Goal: Transaction & Acquisition: Obtain resource

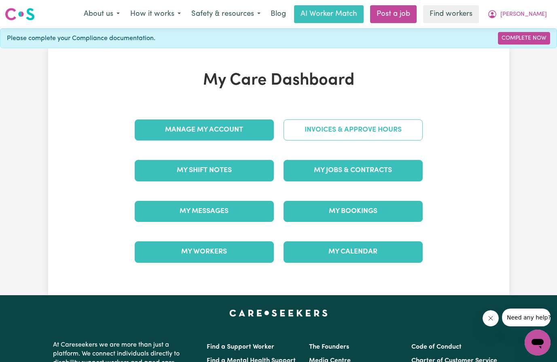
click at [337, 128] on link "Invoices & Approve Hours" at bounding box center [353, 129] width 139 height 21
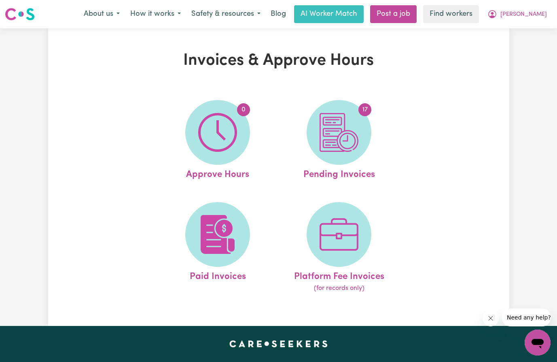
click at [337, 128] on img at bounding box center [339, 132] width 39 height 39
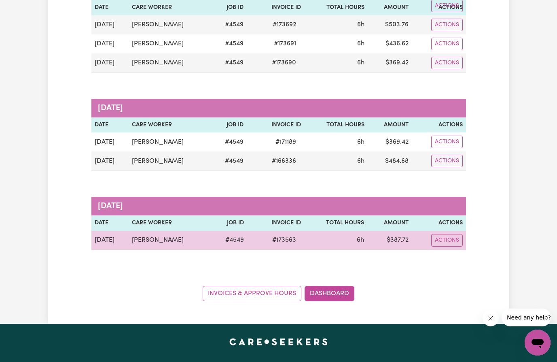
scroll to position [364, 0]
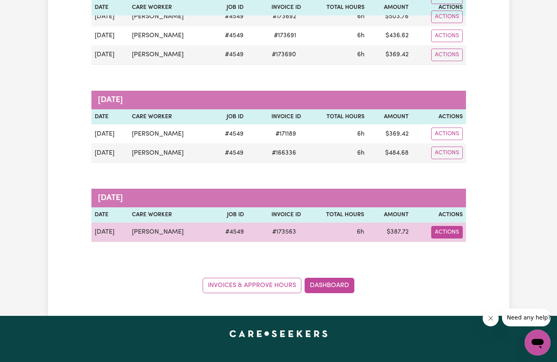
click at [445, 235] on button "Actions" at bounding box center [447, 232] width 32 height 13
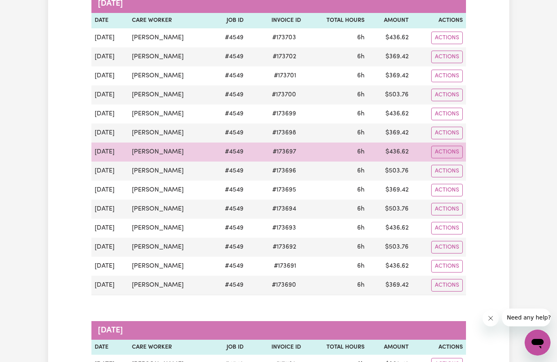
scroll to position [0, 0]
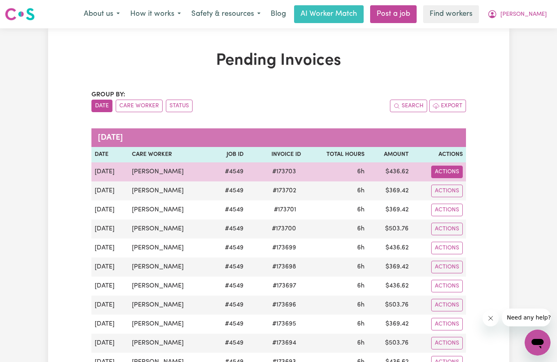
click at [451, 171] on button "Actions" at bounding box center [447, 171] width 32 height 13
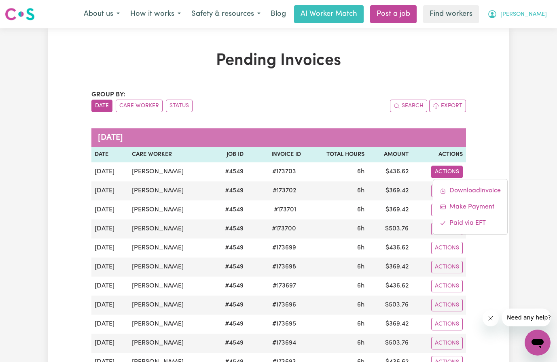
click at [539, 14] on span "[PERSON_NAME]" at bounding box center [523, 14] width 47 height 9
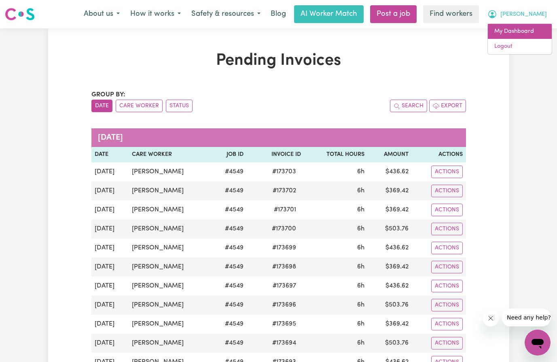
click at [530, 33] on link "My Dashboard" at bounding box center [520, 31] width 64 height 15
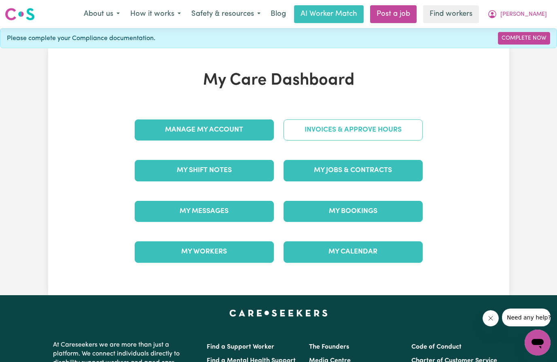
click at [343, 128] on link "Invoices & Approve Hours" at bounding box center [353, 129] width 139 height 21
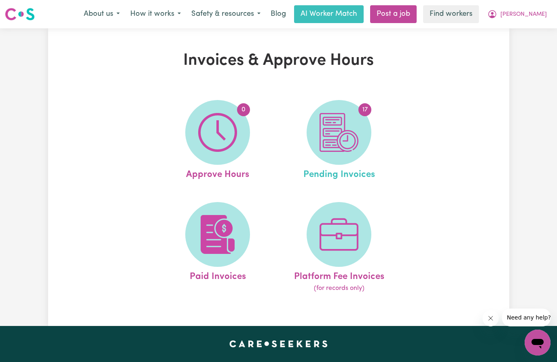
click at [340, 176] on span "Pending Invoices" at bounding box center [339, 173] width 72 height 17
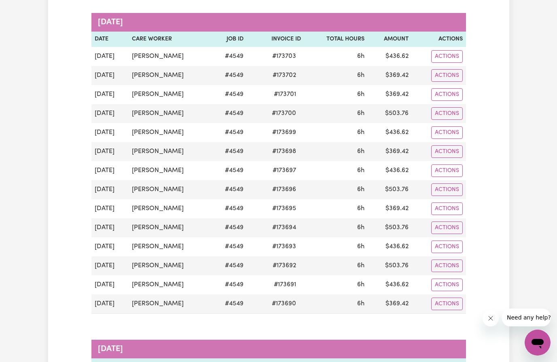
scroll to position [162, 0]
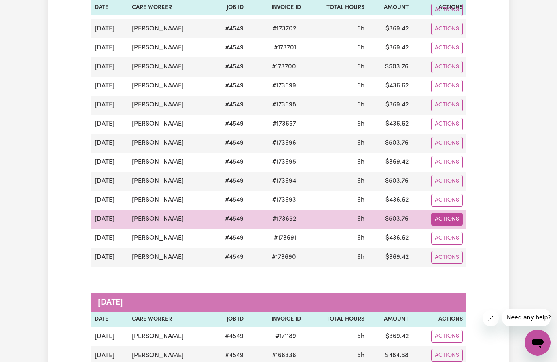
click at [449, 214] on button "Actions" at bounding box center [447, 219] width 32 height 13
click at [460, 234] on link "Download Invoice" at bounding box center [470, 238] width 74 height 16
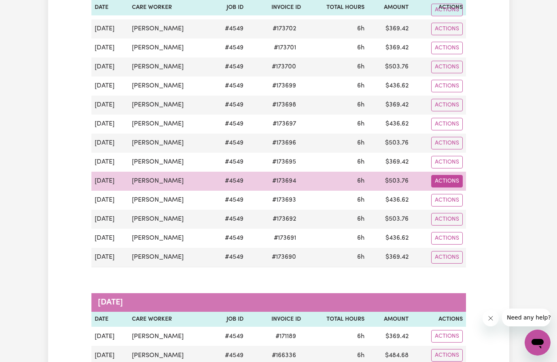
click at [441, 182] on button "Actions" at bounding box center [447, 181] width 32 height 13
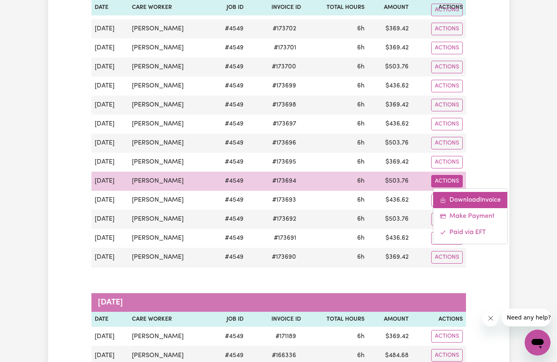
click at [476, 195] on link "Download Invoice" at bounding box center [470, 200] width 74 height 16
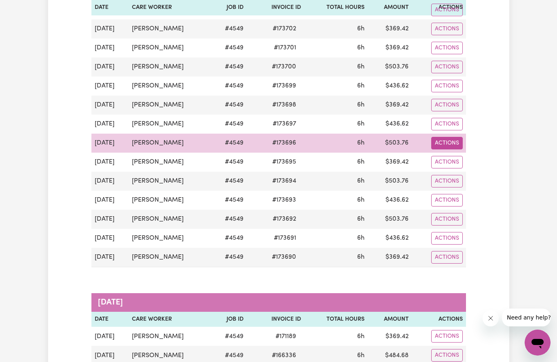
click at [437, 142] on button "Actions" at bounding box center [447, 143] width 32 height 13
click at [473, 162] on link "Download Invoice" at bounding box center [470, 162] width 74 height 16
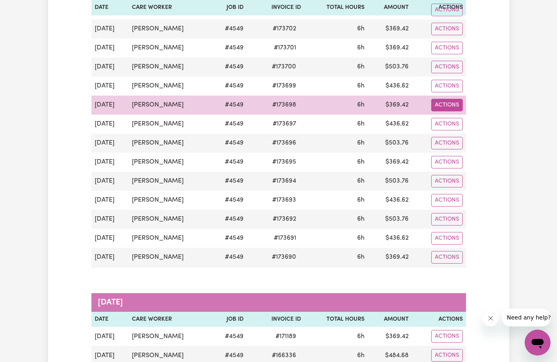
click at [442, 105] on button "Actions" at bounding box center [447, 105] width 32 height 13
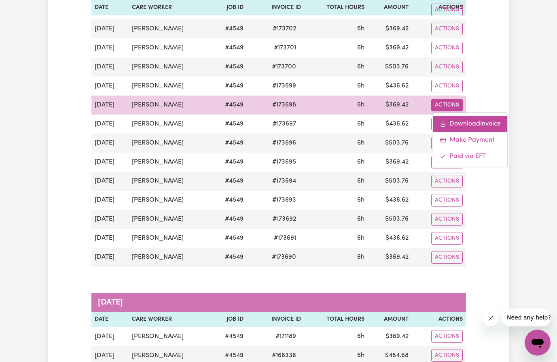
click at [468, 128] on link "Download Invoice" at bounding box center [470, 124] width 74 height 16
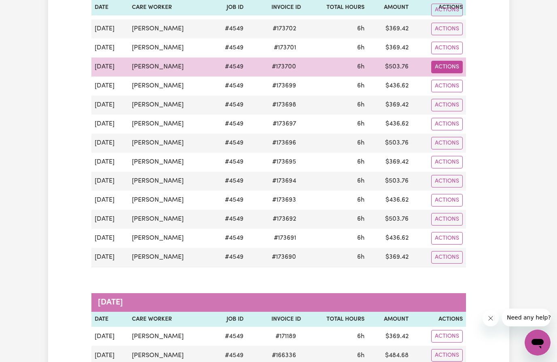
click at [441, 64] on button "Actions" at bounding box center [447, 67] width 32 height 13
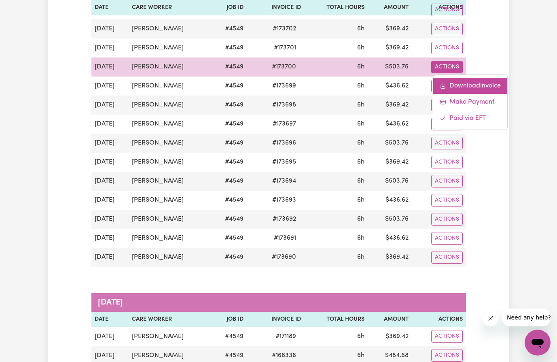
click at [461, 86] on link "Download Invoice" at bounding box center [470, 86] width 74 height 16
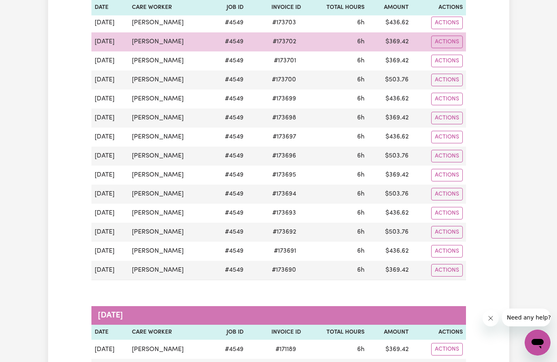
scroll to position [81, 0]
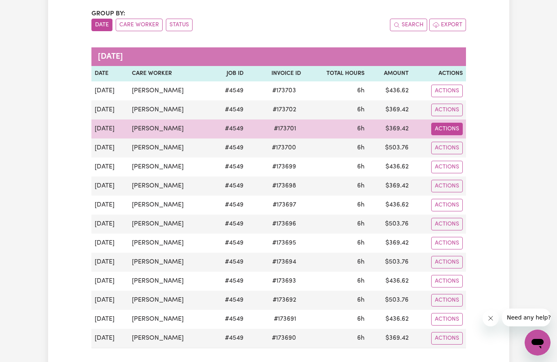
click at [441, 125] on button "Actions" at bounding box center [447, 129] width 32 height 13
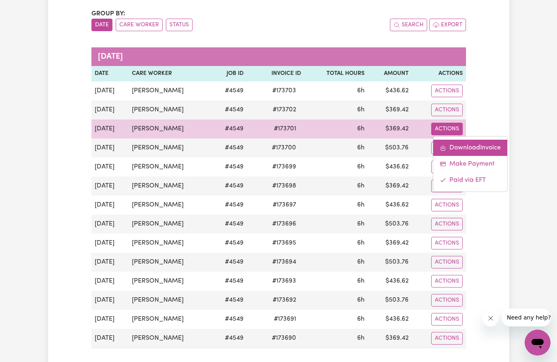
click at [459, 148] on link "Download Invoice" at bounding box center [470, 148] width 74 height 16
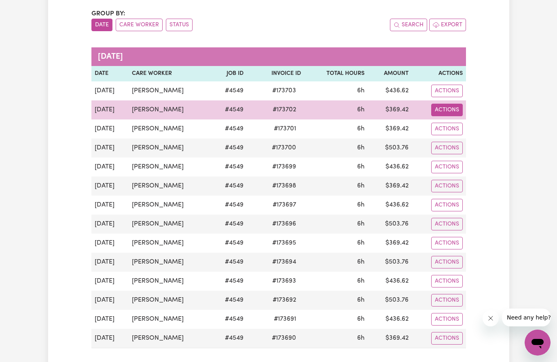
click at [451, 109] on button "Actions" at bounding box center [447, 110] width 32 height 13
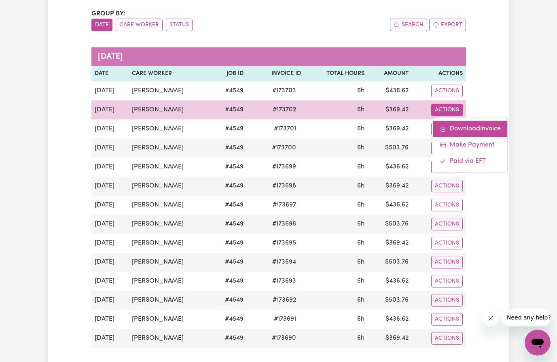
click at [463, 127] on link "Download Invoice" at bounding box center [470, 129] width 74 height 16
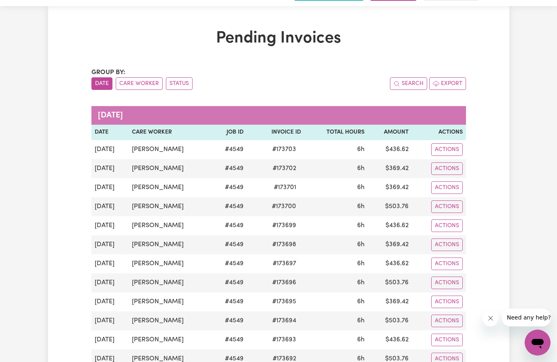
scroll to position [0, 0]
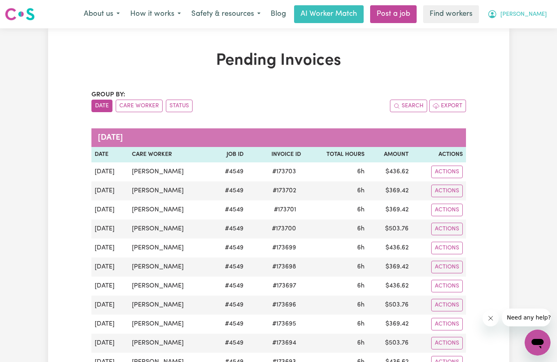
click at [542, 15] on span "[PERSON_NAME]" at bounding box center [523, 14] width 47 height 9
click at [533, 29] on link "My Dashboard" at bounding box center [520, 31] width 64 height 15
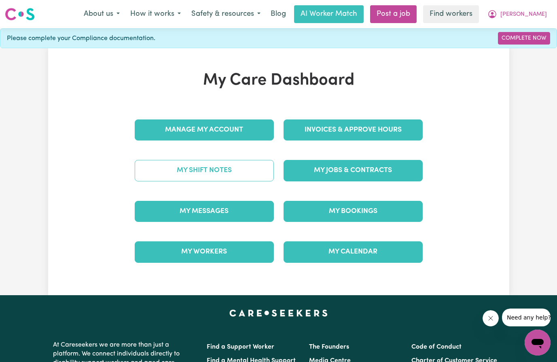
click at [209, 169] on link "My Shift Notes" at bounding box center [204, 170] width 139 height 21
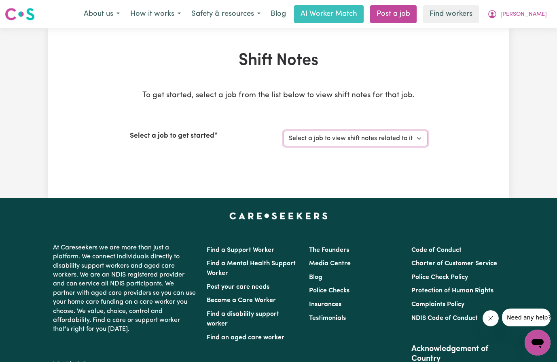
click at [366, 140] on select "Select a job to view shift notes related to it... care worker at every where" at bounding box center [356, 138] width 144 height 15
select select "4549"
click at [284, 131] on select "Select a job to view shift notes related to it... care worker at every where" at bounding box center [356, 138] width 144 height 15
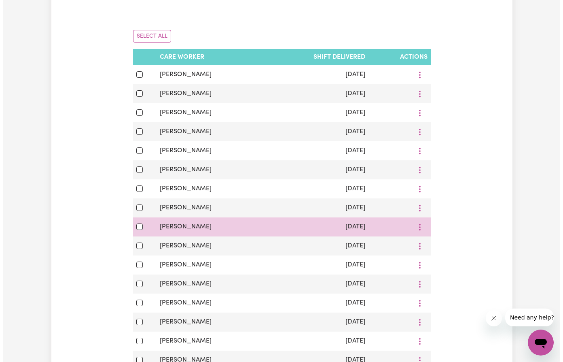
scroll to position [243, 0]
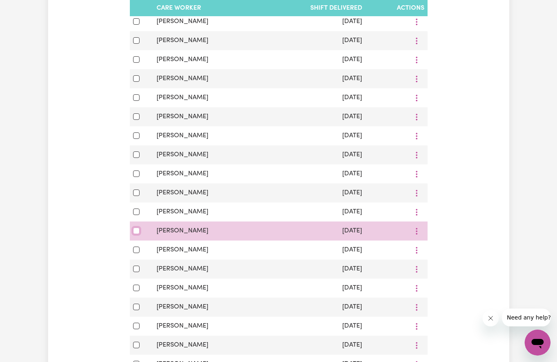
click at [134, 234] on input "checkbox" at bounding box center [136, 230] width 6 height 6
checkbox input "true"
click at [416, 232] on button "More options" at bounding box center [416, 230] width 15 height 13
click at [436, 253] on span "View Shift Note" at bounding box center [450, 250] width 44 height 6
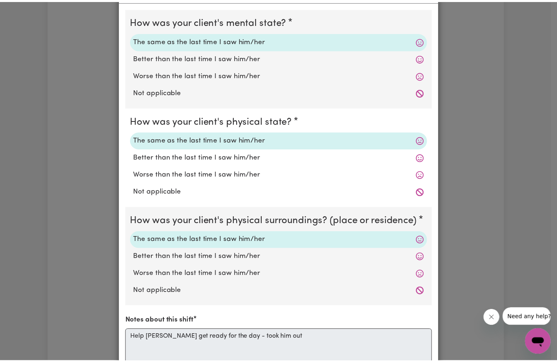
scroll to position [0, 0]
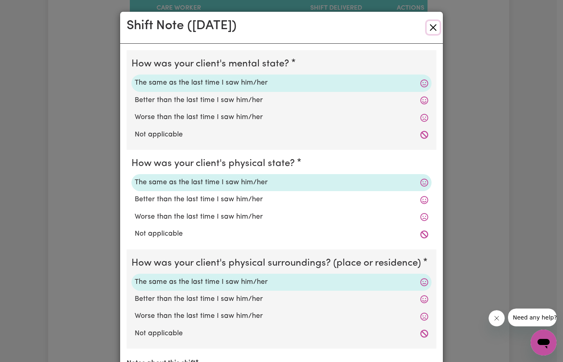
click at [434, 27] on button "Close" at bounding box center [433, 27] width 13 height 13
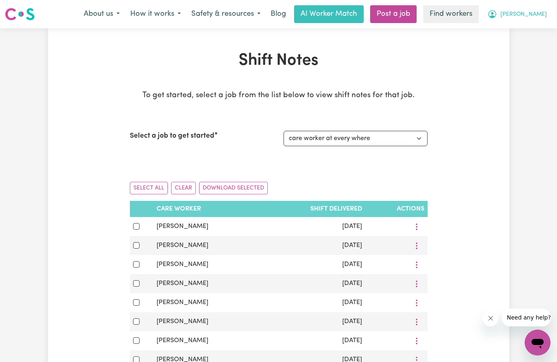
click at [533, 13] on span "[PERSON_NAME]" at bounding box center [523, 14] width 47 height 9
click at [533, 32] on link "My Dashboard" at bounding box center [520, 31] width 64 height 15
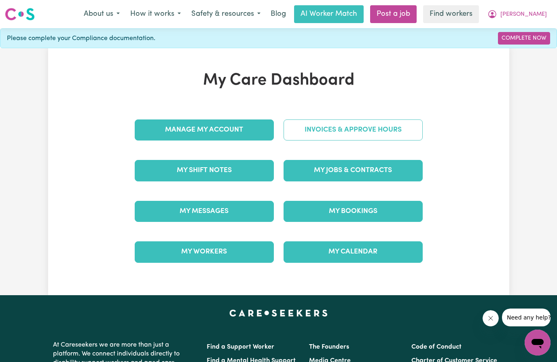
click at [354, 128] on link "Invoices & Approve Hours" at bounding box center [353, 129] width 139 height 21
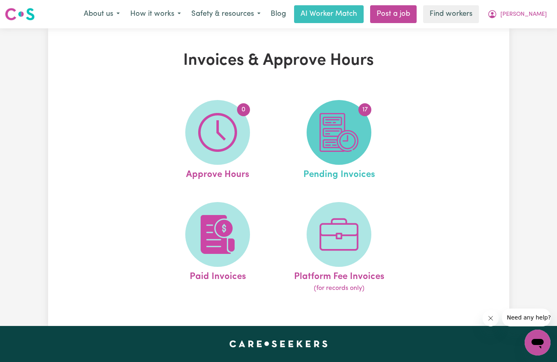
click at [346, 148] on img at bounding box center [339, 132] width 39 height 39
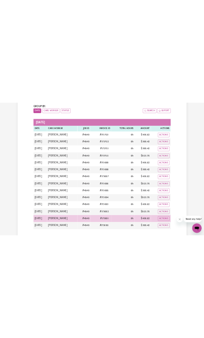
scroll to position [162, 0]
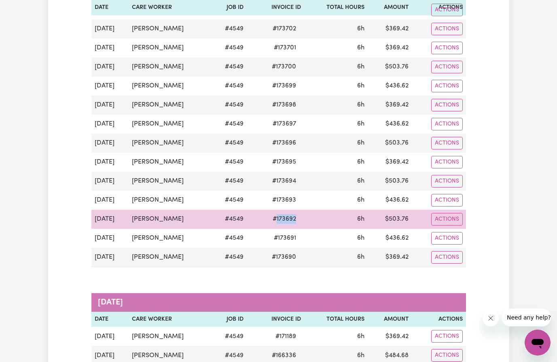
drag, startPoint x: 292, startPoint y: 218, endPoint x: 268, endPoint y: 220, distance: 24.4
click at [268, 220] on span "# 173692" at bounding box center [284, 219] width 33 height 10
copy span "173692"
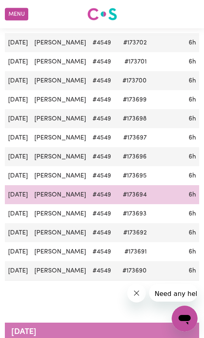
click at [138, 196] on span "# 173694" at bounding box center [135, 195] width 34 height 10
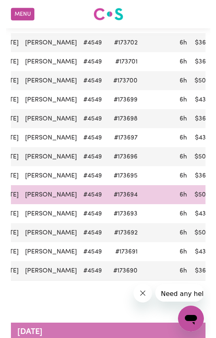
scroll to position [0, 3]
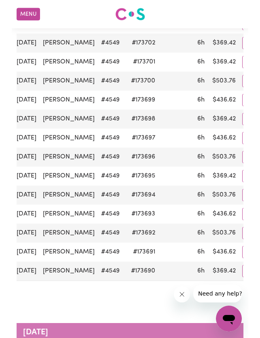
scroll to position [144, 0]
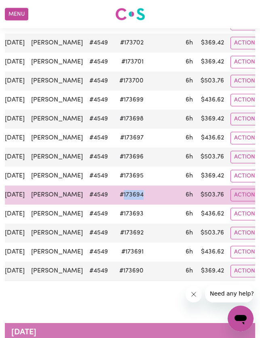
drag, startPoint x: 135, startPoint y: 195, endPoint x: 114, endPoint y: 196, distance: 21.9
click at [115, 196] on span "# 173694" at bounding box center [132, 195] width 34 height 10
copy span "173694"
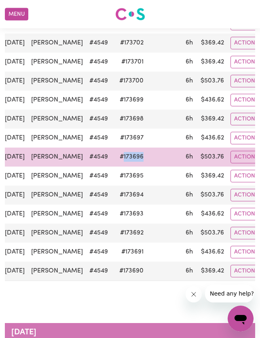
drag, startPoint x: 135, startPoint y: 158, endPoint x: 113, endPoint y: 158, distance: 21.4
click at [115, 158] on span "# 173696" at bounding box center [132, 157] width 34 height 10
copy span "173696"
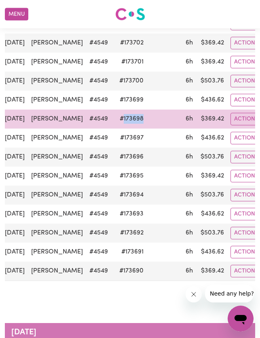
drag, startPoint x: 135, startPoint y: 119, endPoint x: 112, endPoint y: 123, distance: 23.5
click at [115, 123] on span "# 173698" at bounding box center [132, 119] width 34 height 10
copy span "173698"
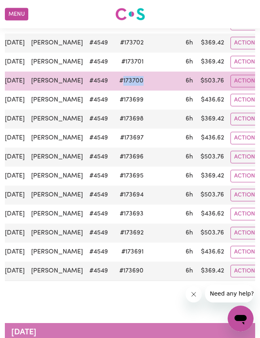
drag, startPoint x: 136, startPoint y: 82, endPoint x: 114, endPoint y: 84, distance: 22.3
click at [114, 84] on span "# 173700" at bounding box center [131, 81] width 34 height 10
copy span "173700"
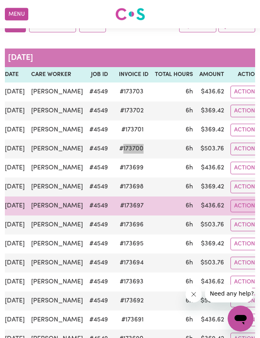
scroll to position [63, 0]
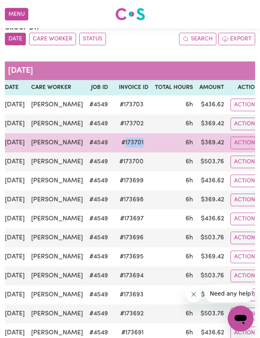
drag, startPoint x: 137, startPoint y: 144, endPoint x: 114, endPoint y: 146, distance: 22.4
click at [116, 146] on span "# 173701" at bounding box center [132, 143] width 32 height 10
copy span "173701"
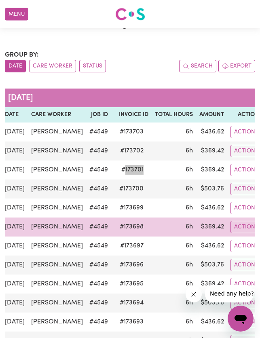
scroll to position [22, 0]
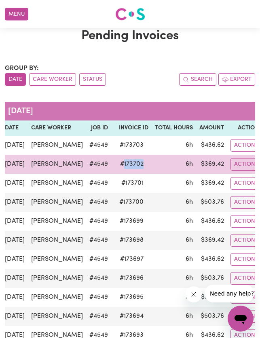
drag, startPoint x: 135, startPoint y: 164, endPoint x: 114, endPoint y: 166, distance: 21.2
click at [115, 166] on span "# 173702" at bounding box center [131, 164] width 33 height 10
copy span "173702"
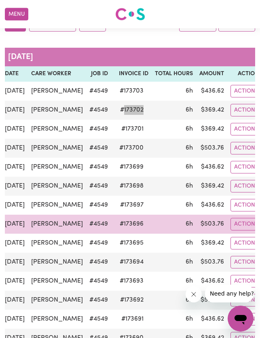
scroll to position [144, 0]
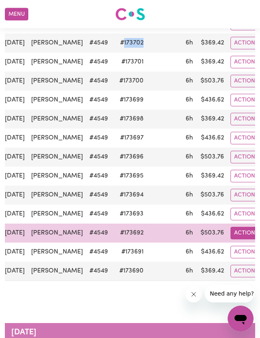
click at [241, 233] on button "Actions" at bounding box center [247, 233] width 32 height 13
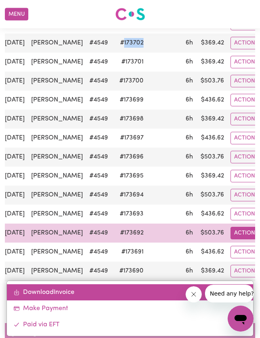
click at [57, 294] on link "Download Invoice" at bounding box center [130, 292] width 246 height 16
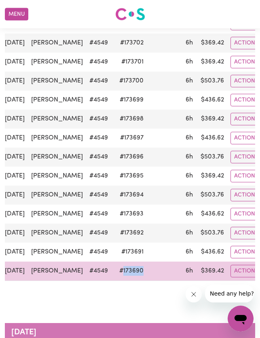
drag, startPoint x: 136, startPoint y: 271, endPoint x: 114, endPoint y: 273, distance: 21.9
click at [114, 273] on span "# 173690" at bounding box center [131, 271] width 34 height 10
copy span "173690"
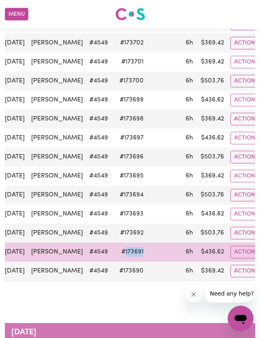
drag, startPoint x: 114, startPoint y: 253, endPoint x: 133, endPoint y: 253, distance: 19.0
click at [133, 253] on span "# 173691" at bounding box center [132, 252] width 32 height 10
copy span "173691"
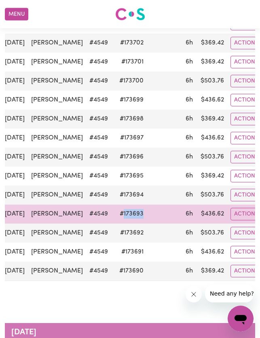
drag, startPoint x: 114, startPoint y: 213, endPoint x: 133, endPoint y: 213, distance: 18.6
click at [133, 213] on span "# 173693" at bounding box center [132, 214] width 34 height 10
copy span "173693"
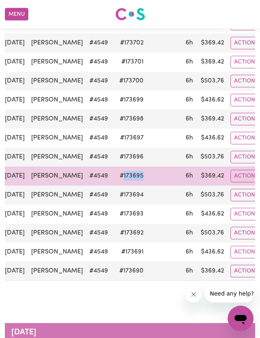
drag, startPoint x: 113, startPoint y: 176, endPoint x: 132, endPoint y: 175, distance: 19.0
click at [132, 175] on span "# 173695" at bounding box center [132, 176] width 34 height 10
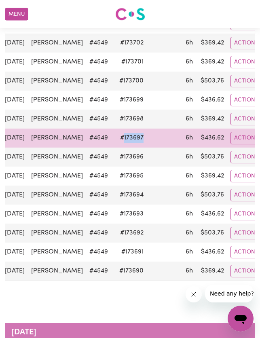
drag, startPoint x: 113, startPoint y: 137, endPoint x: 133, endPoint y: 138, distance: 19.4
click at [133, 138] on span "# 173697" at bounding box center [131, 138] width 33 height 10
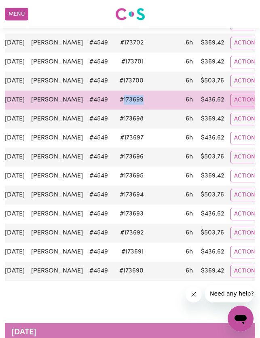
drag, startPoint x: 113, startPoint y: 100, endPoint x: 133, endPoint y: 99, distance: 19.8
click at [133, 99] on span "# 173699" at bounding box center [132, 100] width 34 height 10
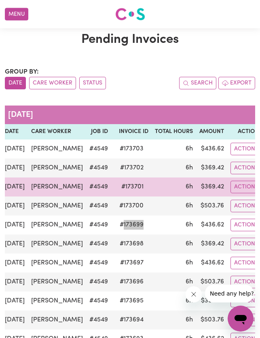
scroll to position [0, 0]
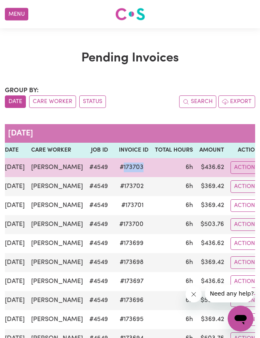
drag, startPoint x: 114, startPoint y: 167, endPoint x: 133, endPoint y: 166, distance: 18.6
click at [133, 166] on span "# 173703" at bounding box center [132, 168] width 34 height 10
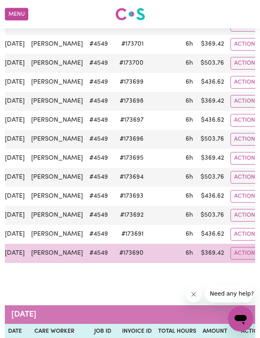
scroll to position [202, 0]
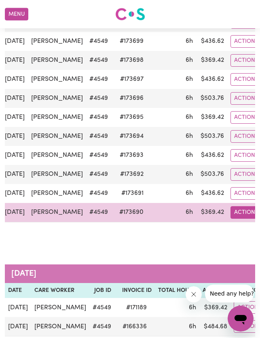
click at [234, 215] on button "Actions" at bounding box center [247, 212] width 32 height 13
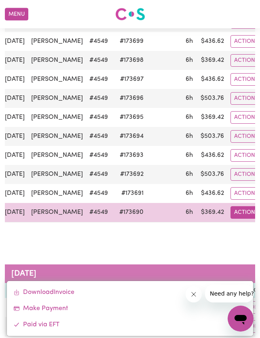
click at [234, 214] on button "Actions" at bounding box center [247, 212] width 32 height 13
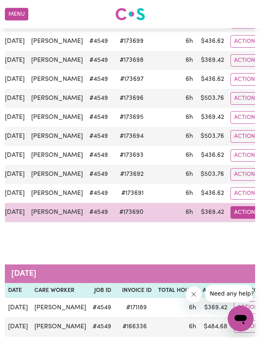
click at [234, 212] on button "Actions" at bounding box center [247, 212] width 32 height 13
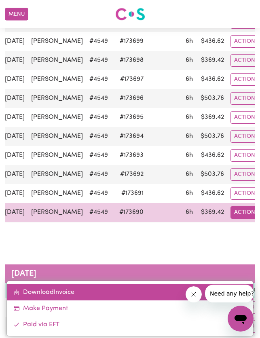
click at [53, 291] on link "Download Invoice" at bounding box center [130, 292] width 246 height 16
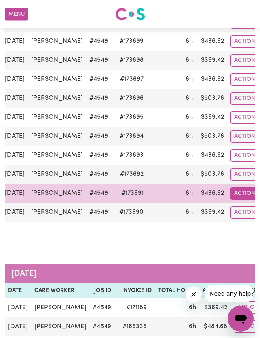
click at [238, 193] on button "Actions" at bounding box center [247, 193] width 32 height 13
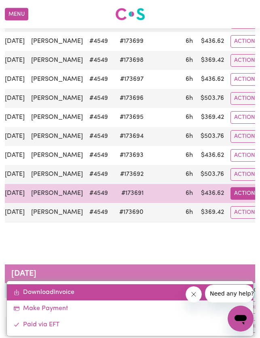
click at [37, 291] on link "Download Invoice" at bounding box center [130, 292] width 246 height 16
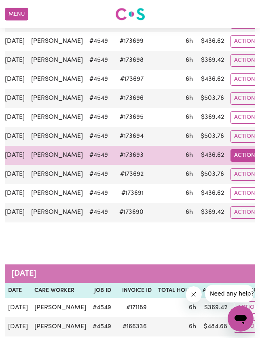
click at [235, 152] on button "Actions" at bounding box center [247, 155] width 32 height 13
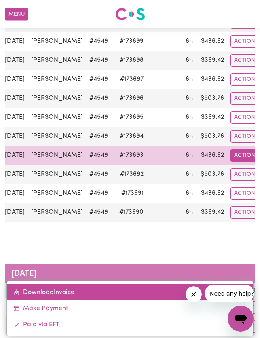
click at [68, 294] on link "Download Invoice" at bounding box center [130, 292] width 246 height 16
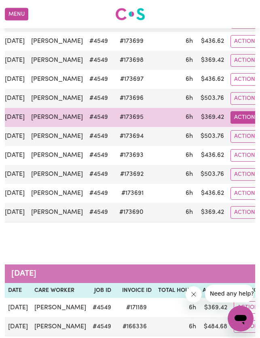
click at [237, 117] on button "Actions" at bounding box center [247, 117] width 32 height 13
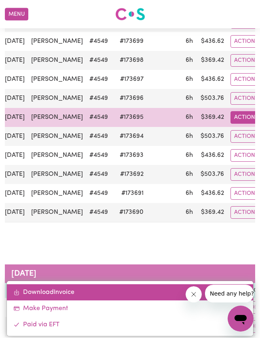
click at [56, 293] on link "Download Invoice" at bounding box center [130, 292] width 246 height 16
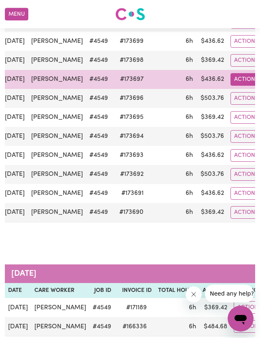
click at [235, 77] on button "Actions" at bounding box center [247, 79] width 32 height 13
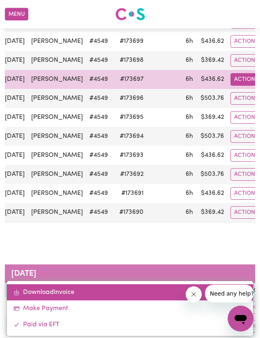
click at [60, 292] on link "Download Invoice" at bounding box center [130, 292] width 246 height 16
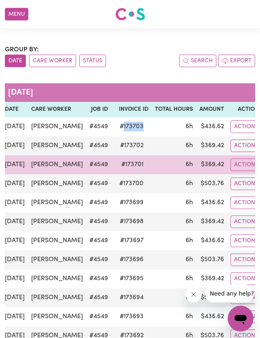
scroll to position [40, 0]
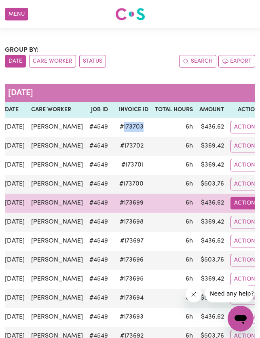
click at [237, 202] on button "Actions" at bounding box center [247, 203] width 32 height 13
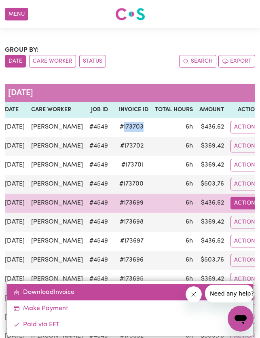
click at [52, 291] on link "Download Invoice" at bounding box center [130, 292] width 246 height 16
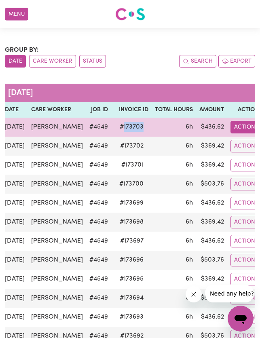
click at [241, 127] on button "Actions" at bounding box center [247, 127] width 32 height 13
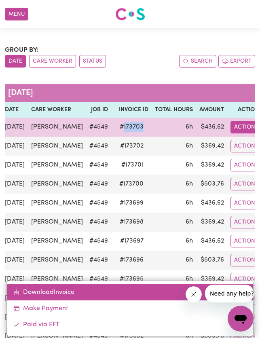
click at [40, 295] on link "Download Invoice" at bounding box center [130, 292] width 246 height 16
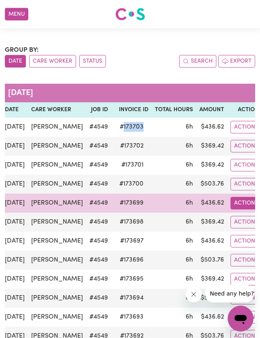
click at [239, 203] on button "Actions" at bounding box center [247, 203] width 32 height 13
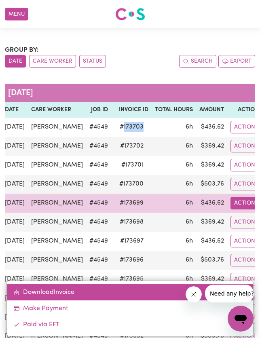
click at [47, 294] on link "Download Invoice" at bounding box center [130, 292] width 246 height 16
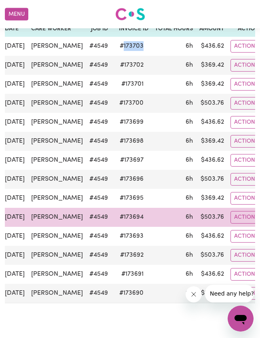
scroll to position [81, 0]
